Goal: Check status: Check status

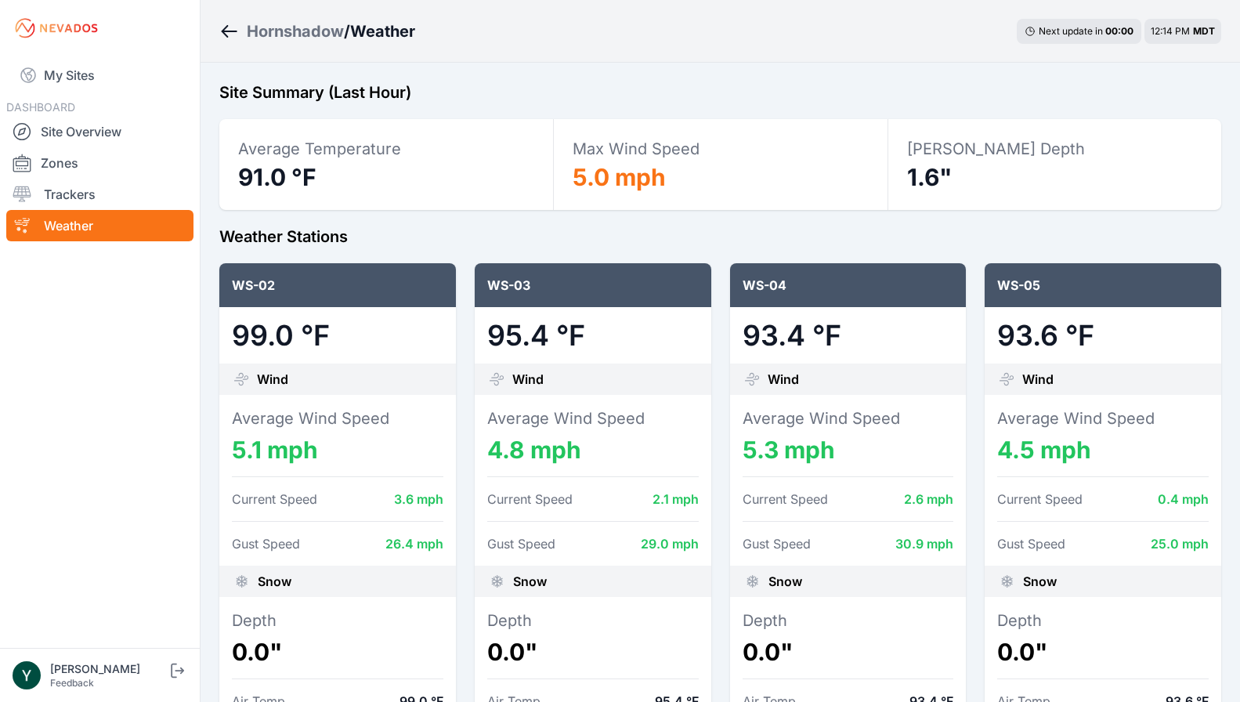
select select "******"
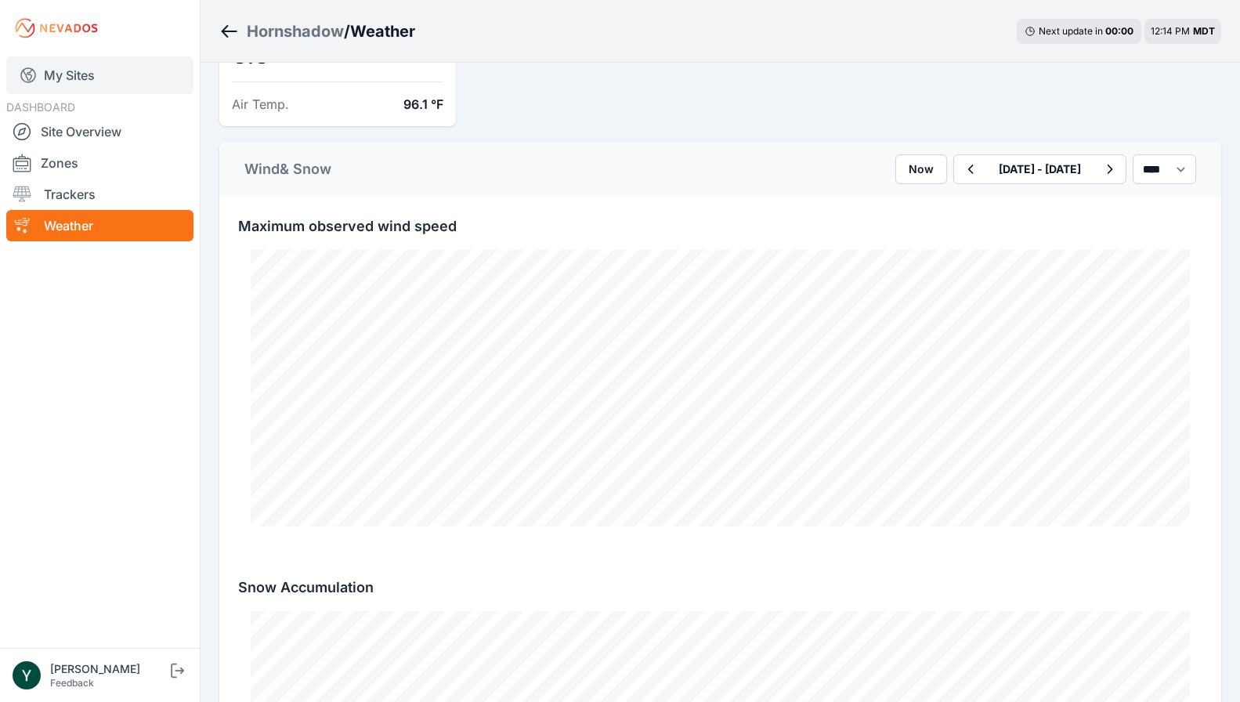
click at [60, 69] on link "My Sites" at bounding box center [99, 75] width 187 height 38
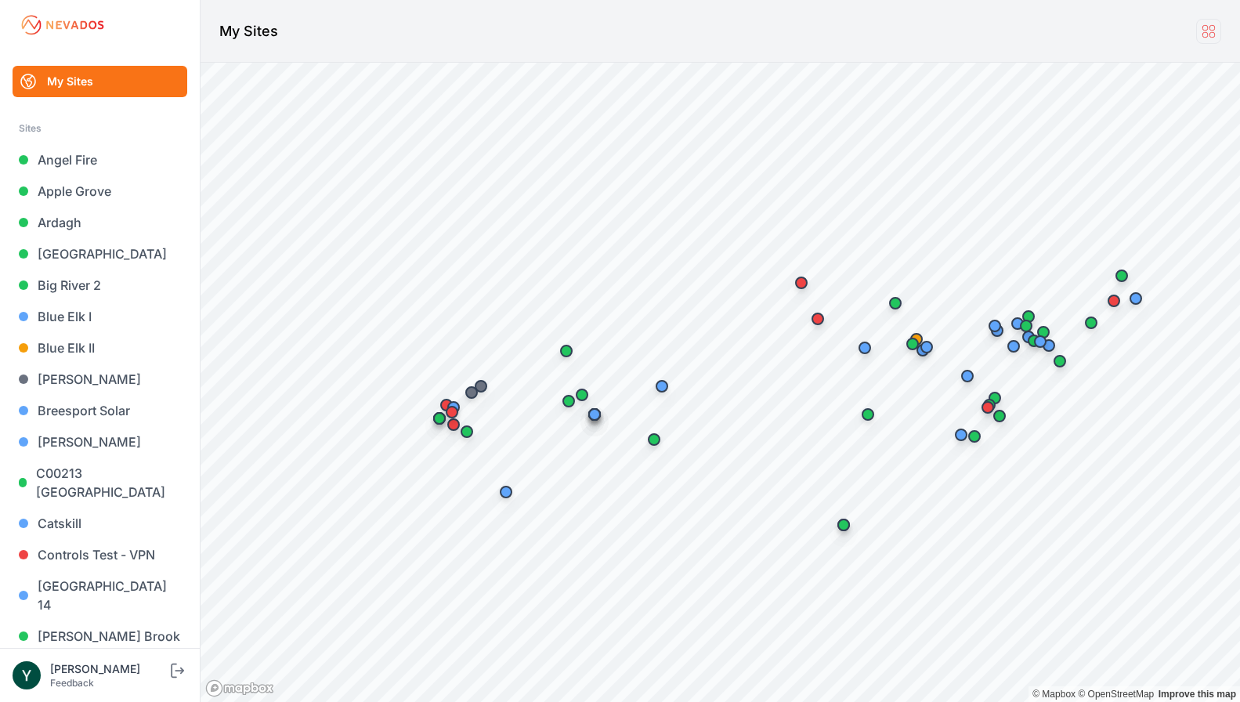
click at [1210, 36] on icon at bounding box center [1208, 31] width 12 height 12
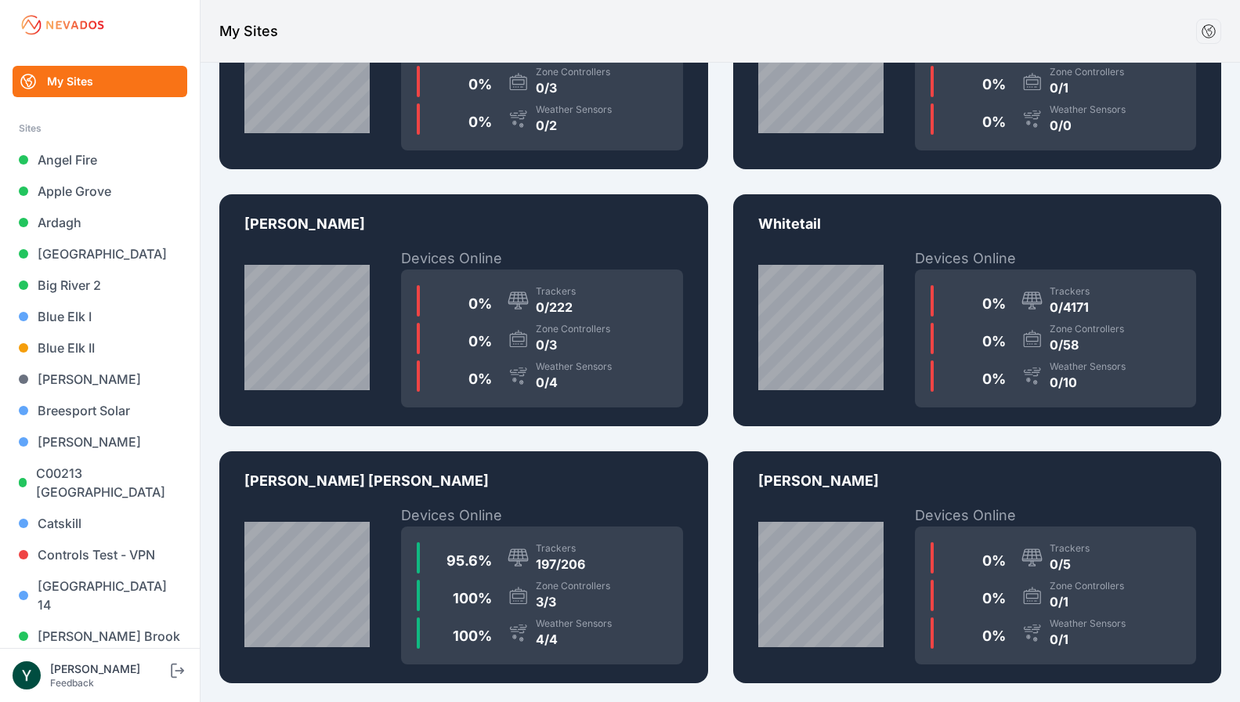
scroll to position [6823, 0]
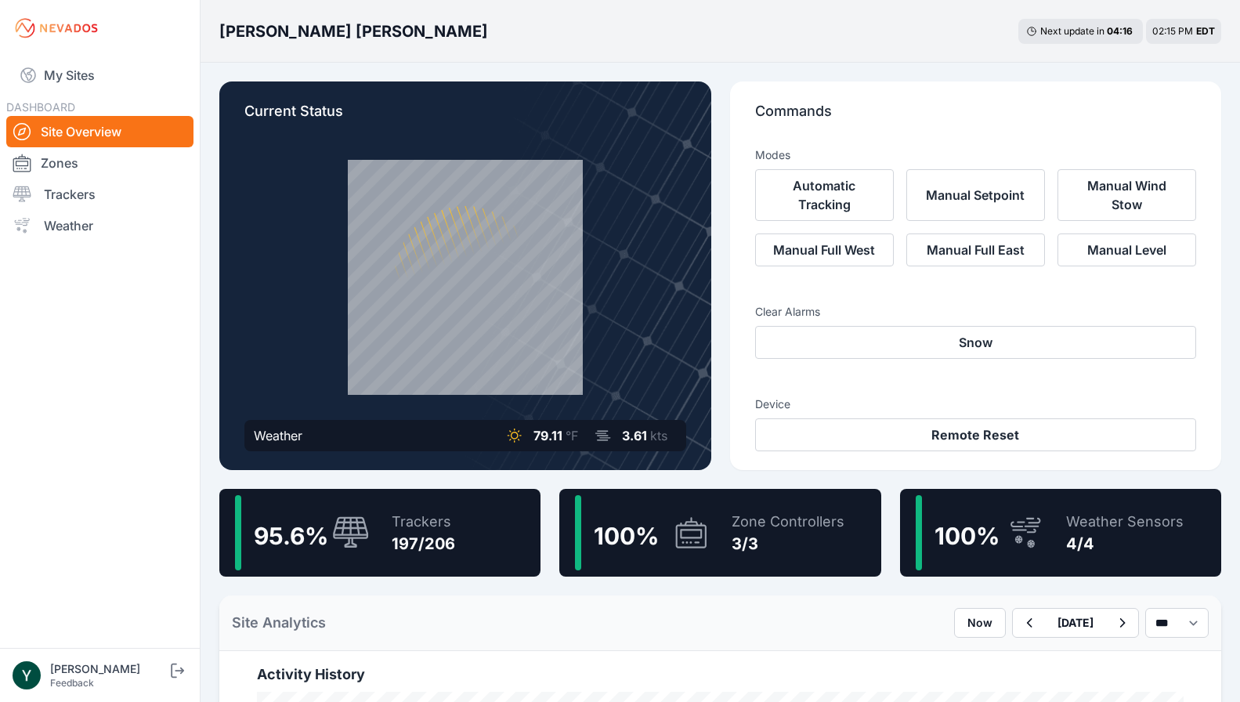
click at [438, 539] on div "197/206" at bounding box center [423, 544] width 63 height 22
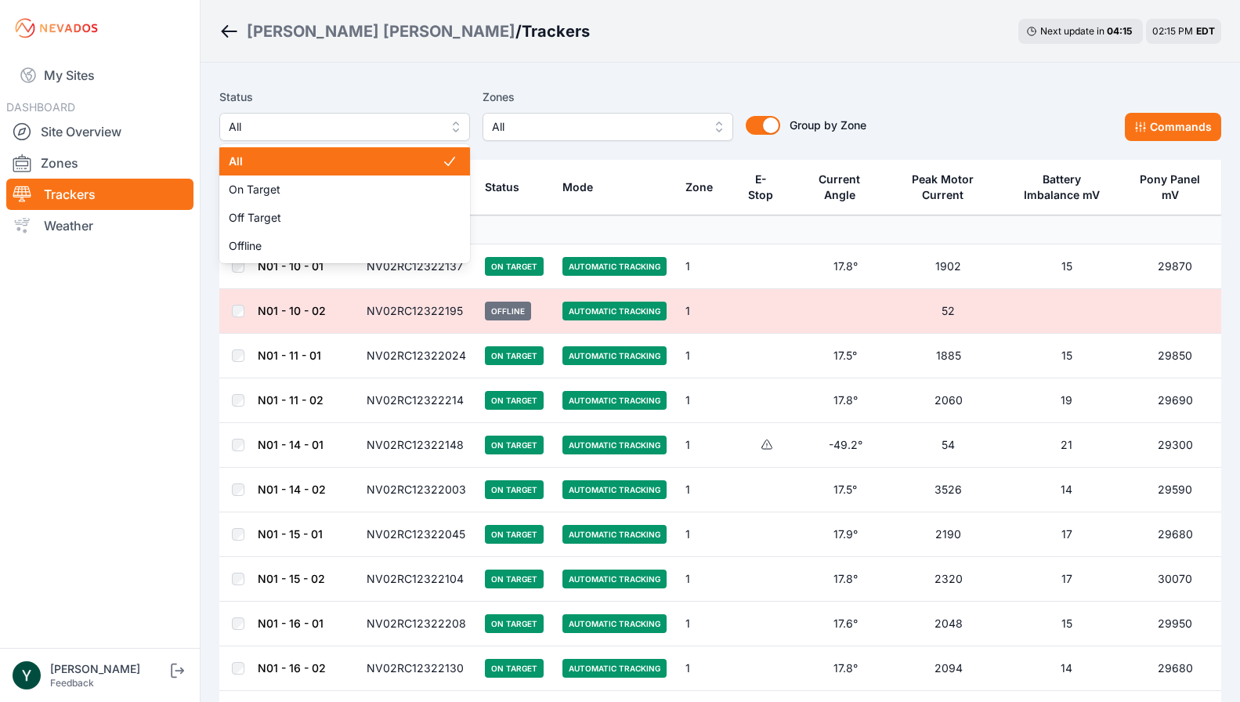
click at [442, 124] on button "All" at bounding box center [344, 127] width 251 height 28
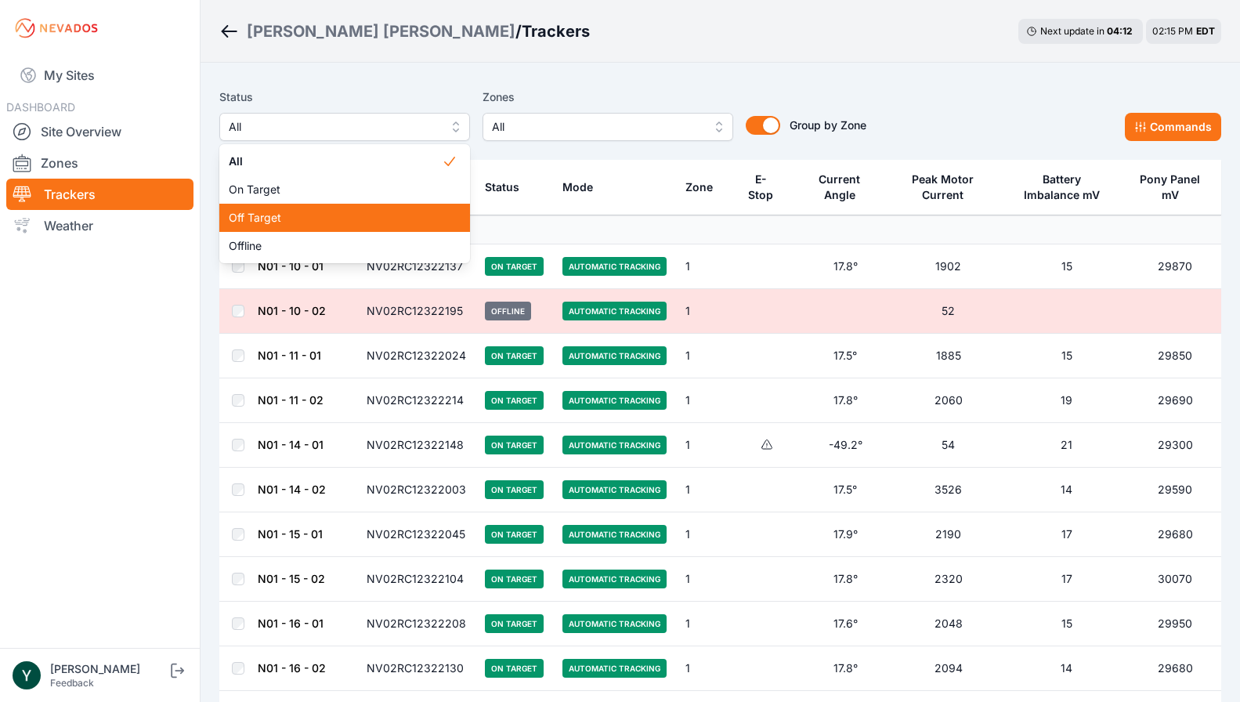
click at [376, 216] on span "Off Target" at bounding box center [335, 218] width 213 height 16
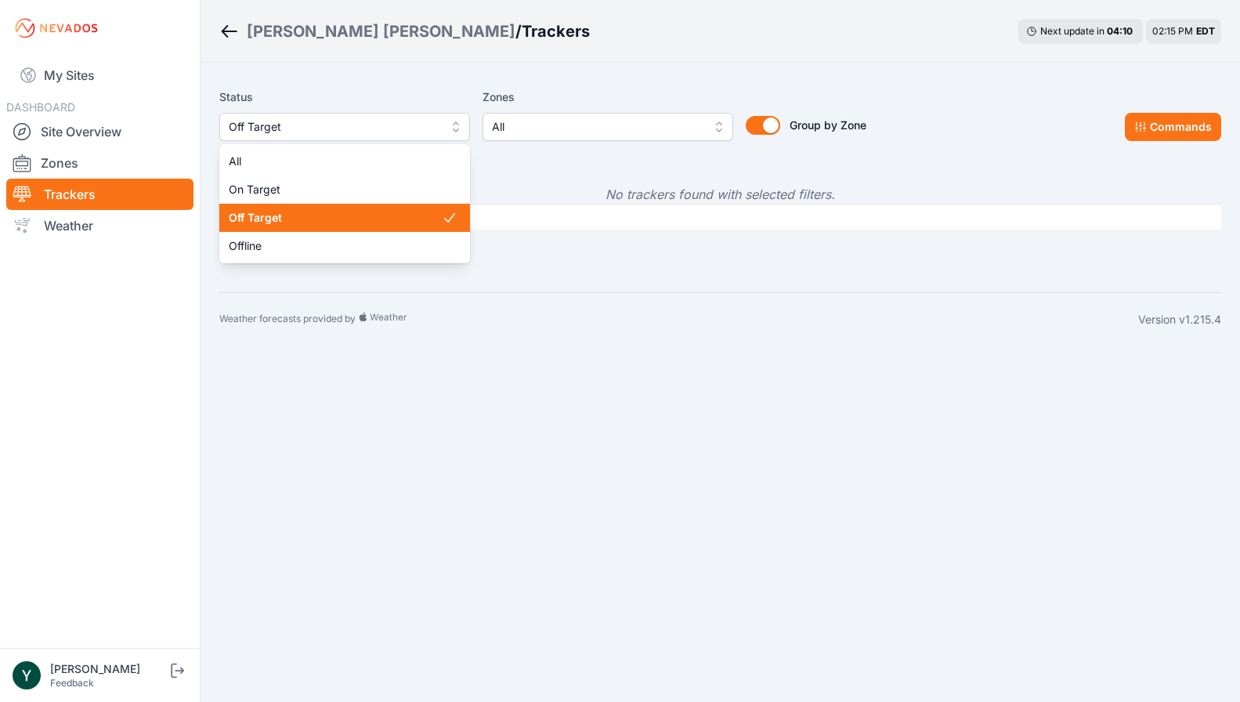
click at [432, 129] on span "Off Target" at bounding box center [334, 126] width 210 height 19
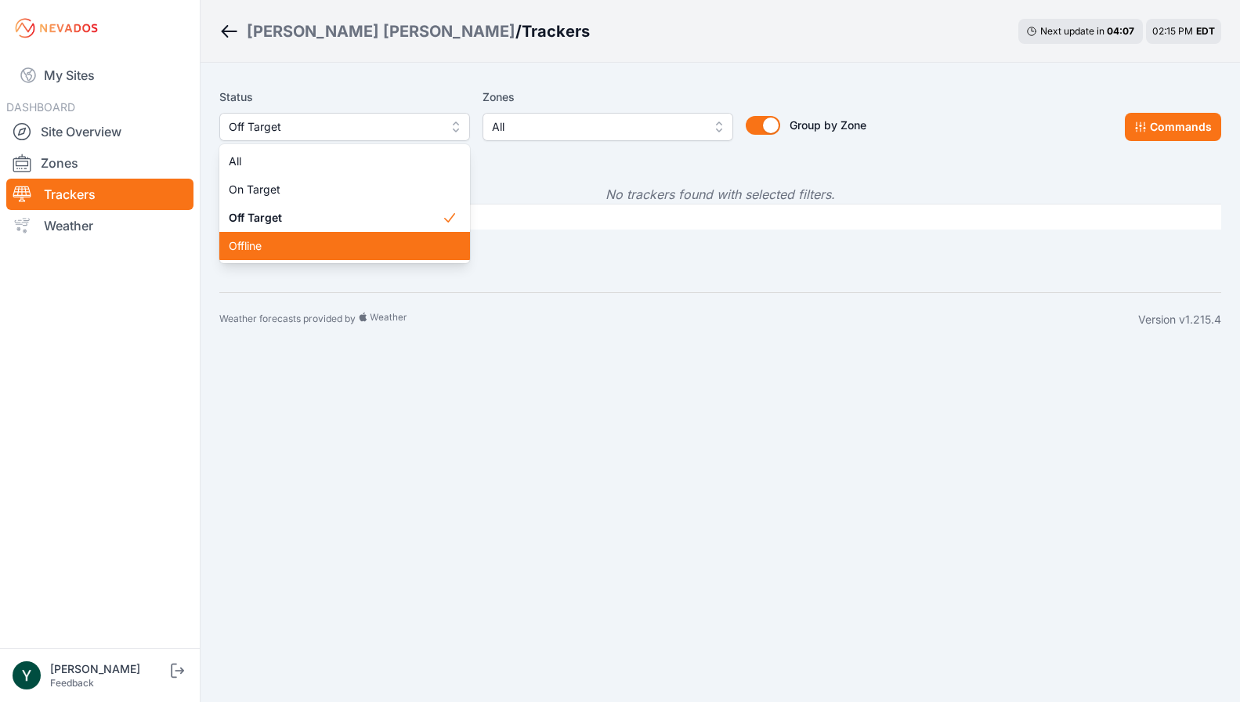
click at [267, 248] on span "Offline" at bounding box center [335, 246] width 213 height 16
